Goal: Use online tool/utility: Use online tool/utility

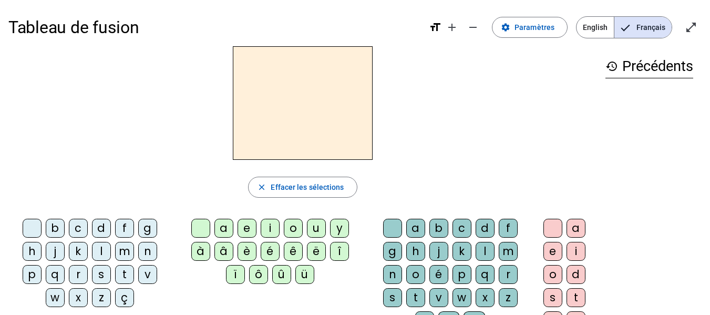
click at [32, 277] on div "p" at bounding box center [32, 274] width 19 height 19
click at [315, 225] on div "u" at bounding box center [316, 228] width 19 height 19
click at [510, 278] on div "r" at bounding box center [508, 274] width 19 height 19
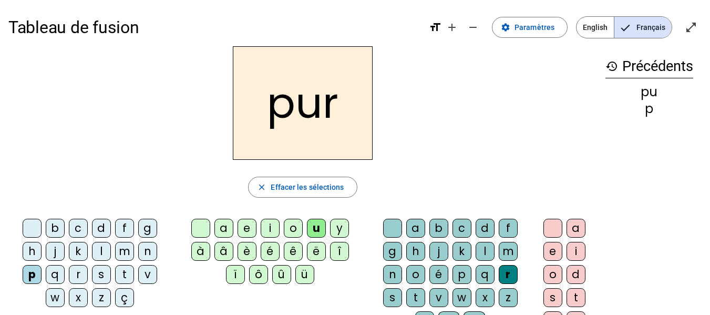
click at [126, 252] on div "m" at bounding box center [124, 251] width 19 height 19
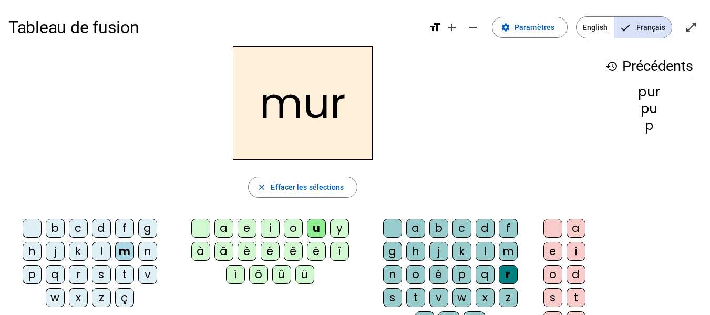
click at [106, 230] on div "d" at bounding box center [101, 228] width 19 height 19
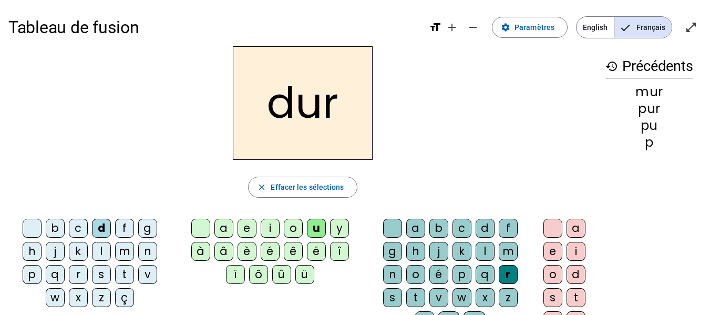
click at [393, 228] on div at bounding box center [392, 228] width 19 height 19
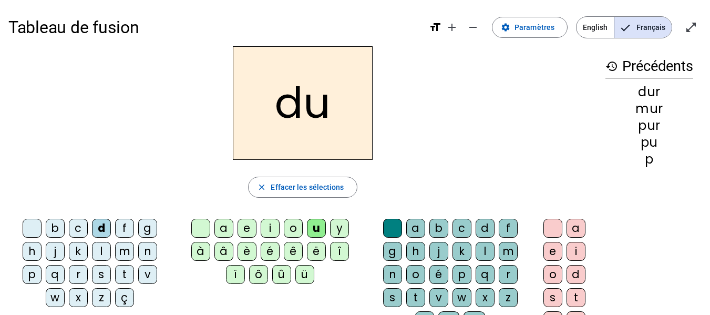
click at [50, 229] on div "b" at bounding box center [55, 228] width 19 height 19
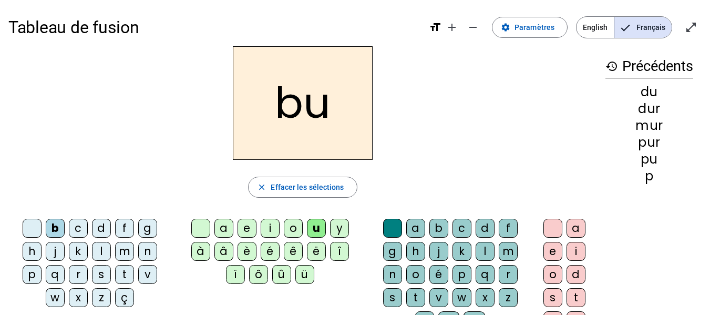
click at [105, 252] on div "l" at bounding box center [101, 251] width 19 height 19
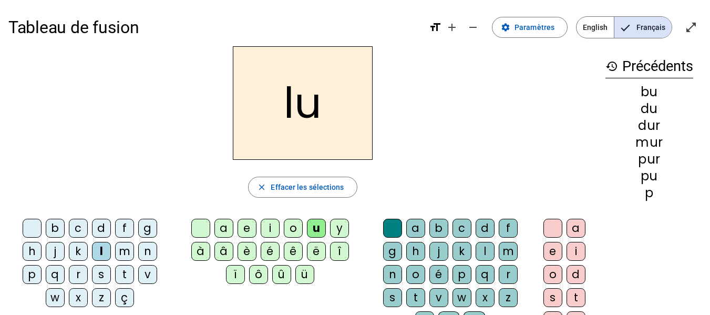
click at [219, 230] on div "a" at bounding box center [223, 228] width 19 height 19
click at [122, 253] on div "m" at bounding box center [124, 251] width 19 height 19
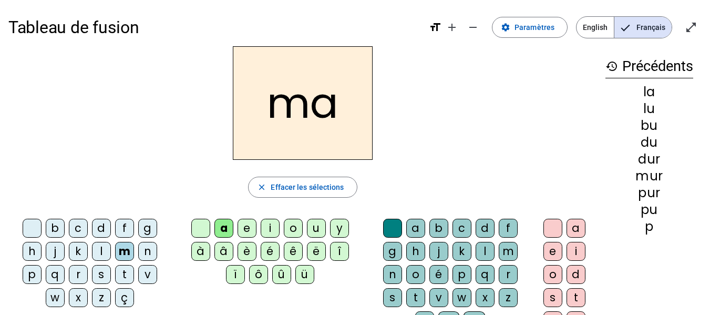
click at [250, 225] on div "e" at bounding box center [247, 228] width 19 height 19
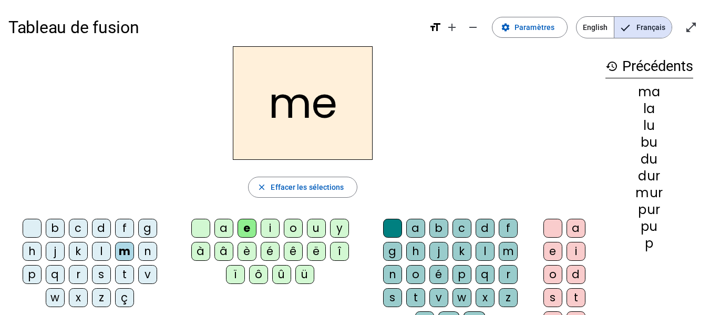
click at [58, 249] on div "j" at bounding box center [55, 251] width 19 height 19
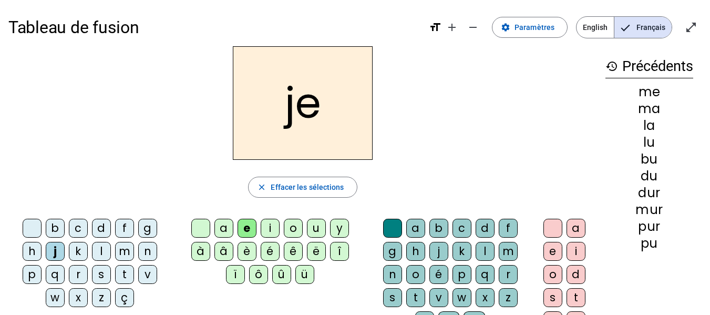
click at [104, 231] on div "d" at bounding box center [101, 228] width 19 height 19
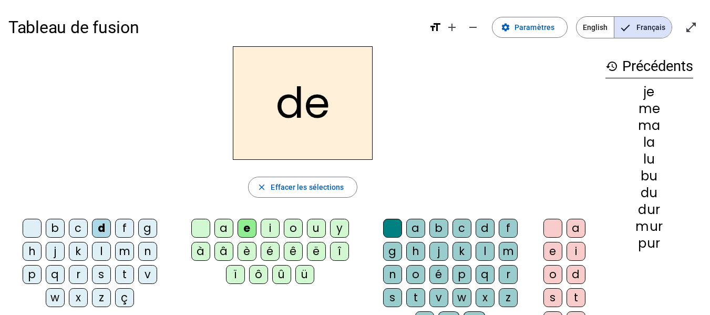
click at [125, 270] on div "t" at bounding box center [124, 274] width 19 height 19
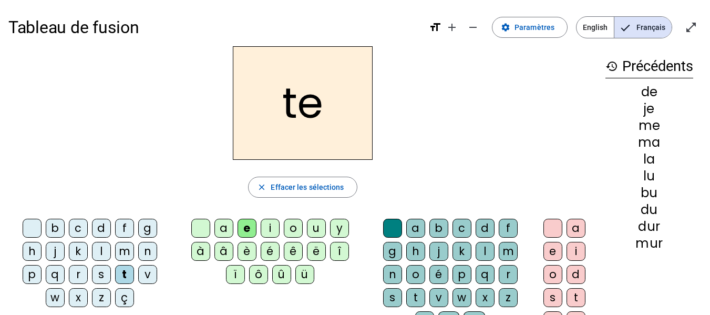
click at [152, 250] on div "n" at bounding box center [147, 251] width 19 height 19
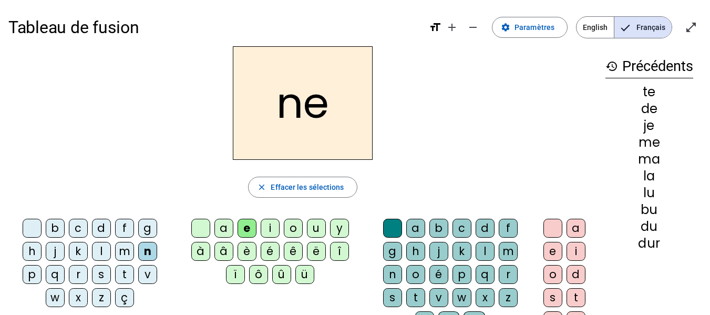
click at [269, 230] on div "i" at bounding box center [270, 228] width 19 height 19
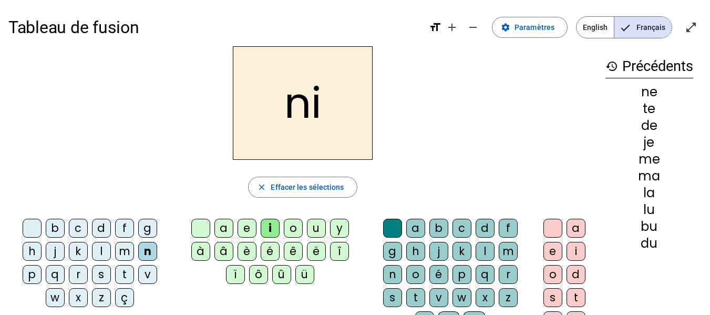
click at [100, 273] on div "s" at bounding box center [101, 274] width 19 height 19
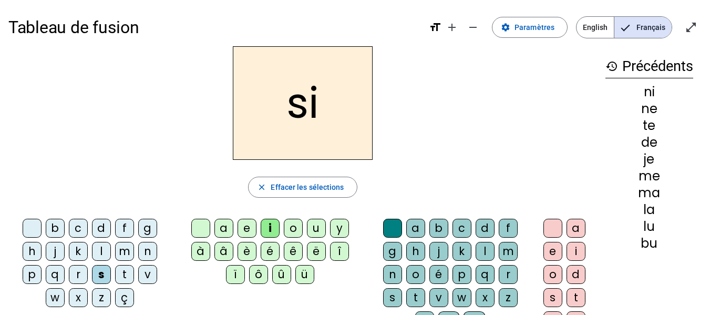
click at [484, 248] on div "l" at bounding box center [485, 251] width 19 height 19
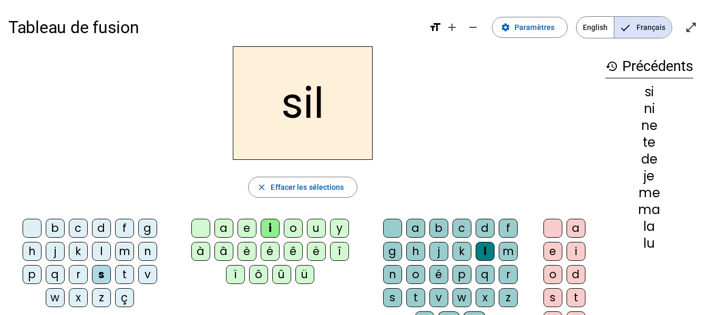
click at [553, 279] on div "o" at bounding box center [552, 274] width 19 height 19
